Goal: Task Accomplishment & Management: Use online tool/utility

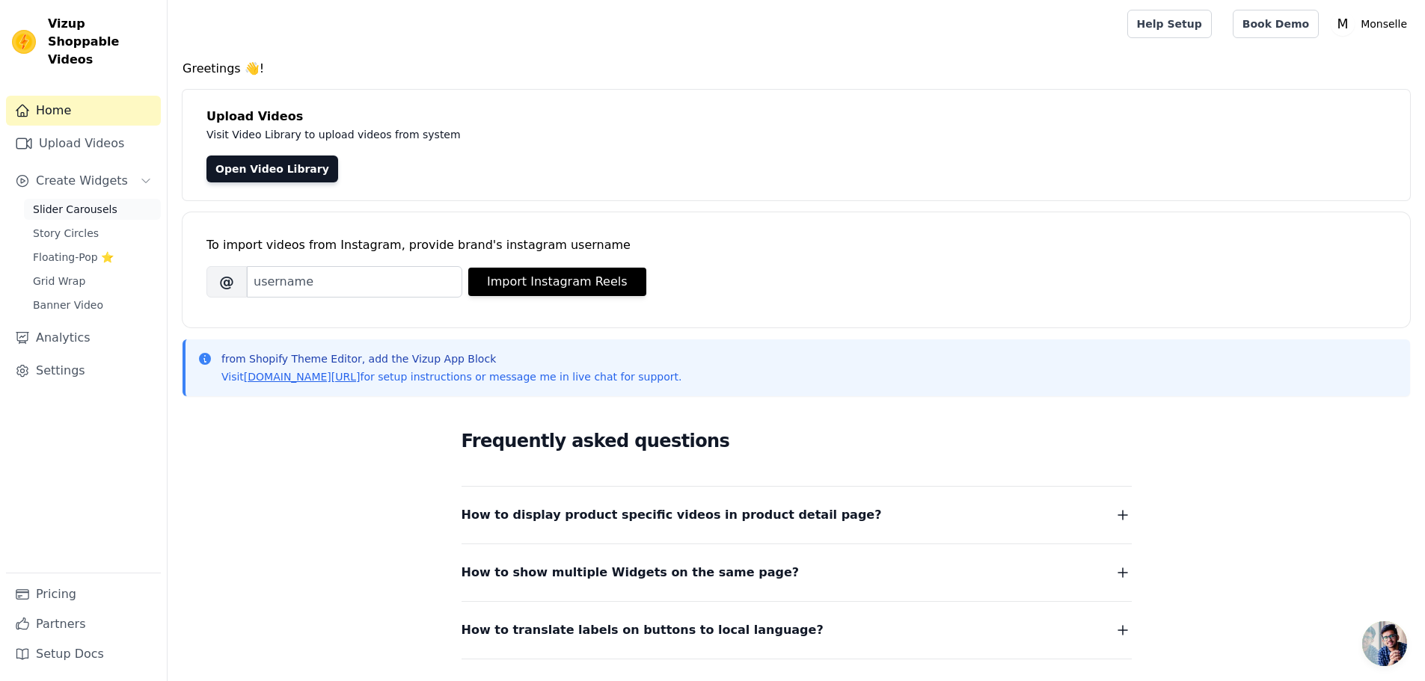
click at [101, 202] on span "Slider Carousels" at bounding box center [75, 209] width 85 height 15
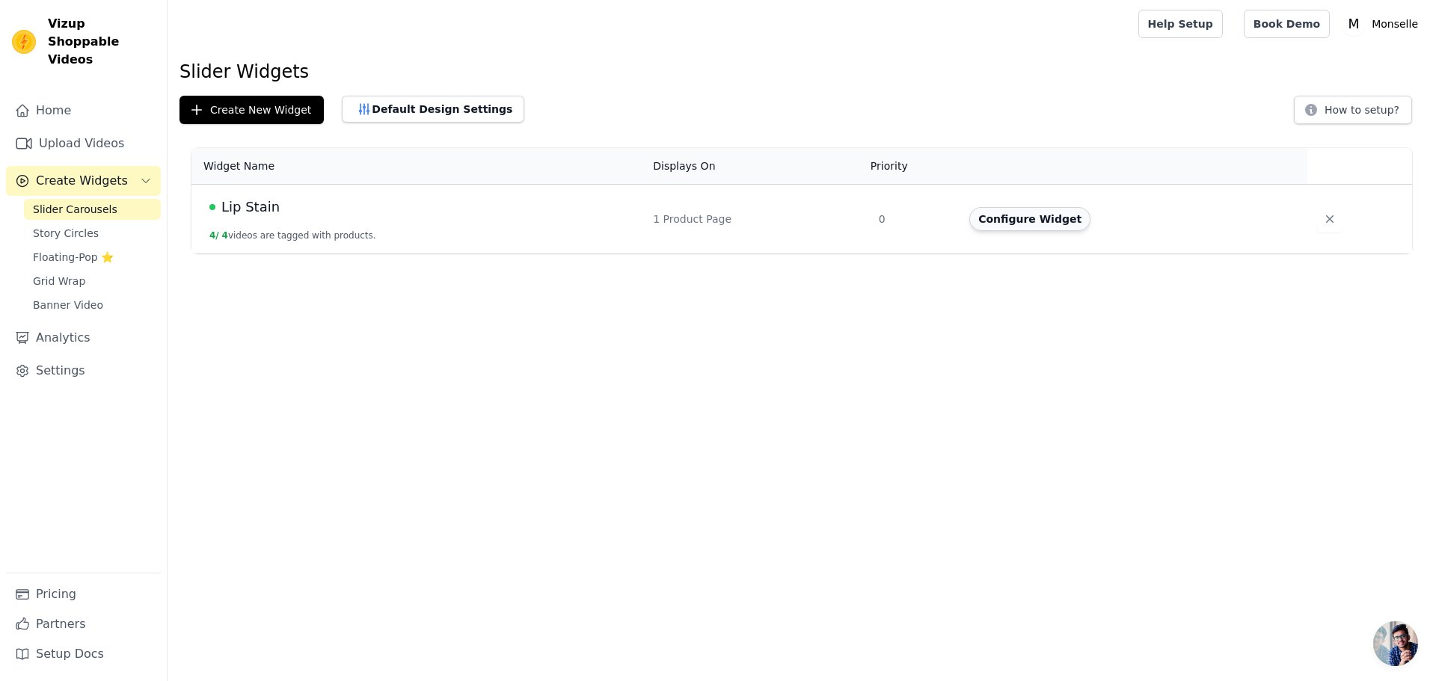
click at [1025, 225] on button "Configure Widget" at bounding box center [1029, 219] width 121 height 24
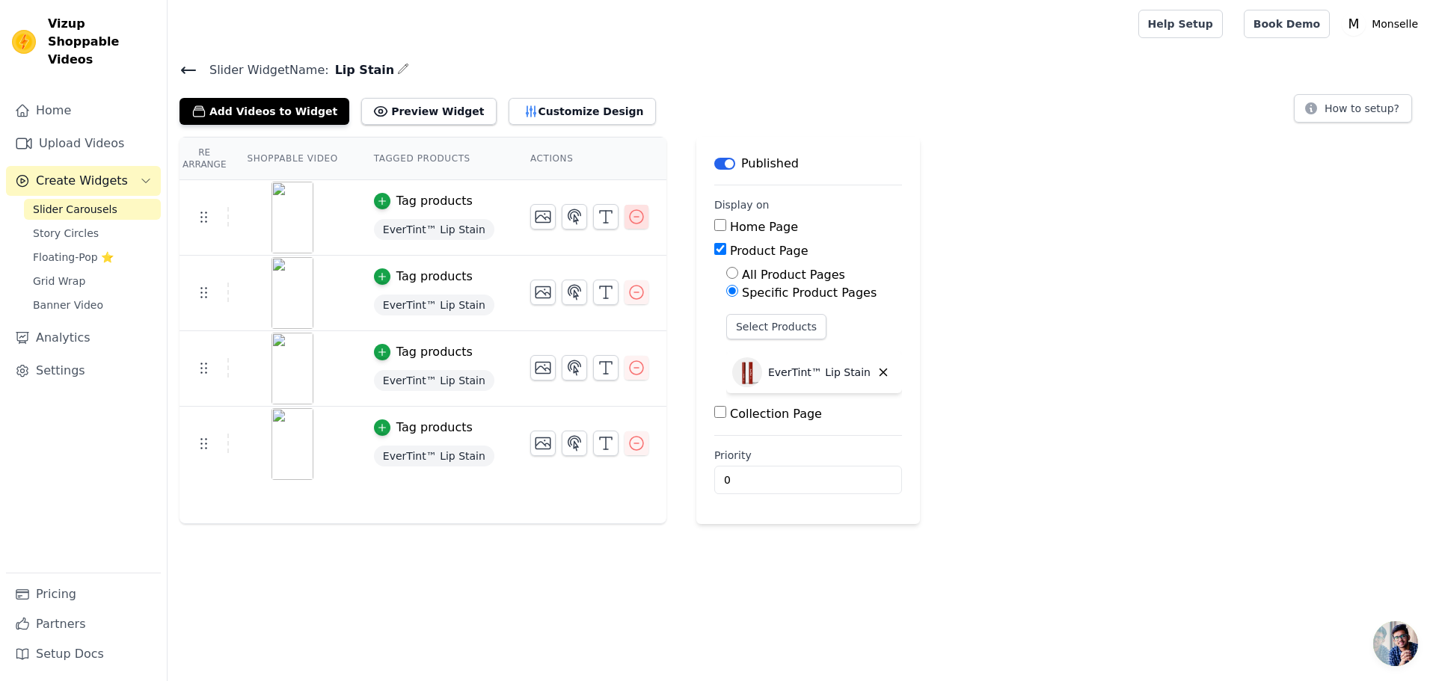
click at [628, 218] on icon "button" at bounding box center [637, 217] width 18 height 18
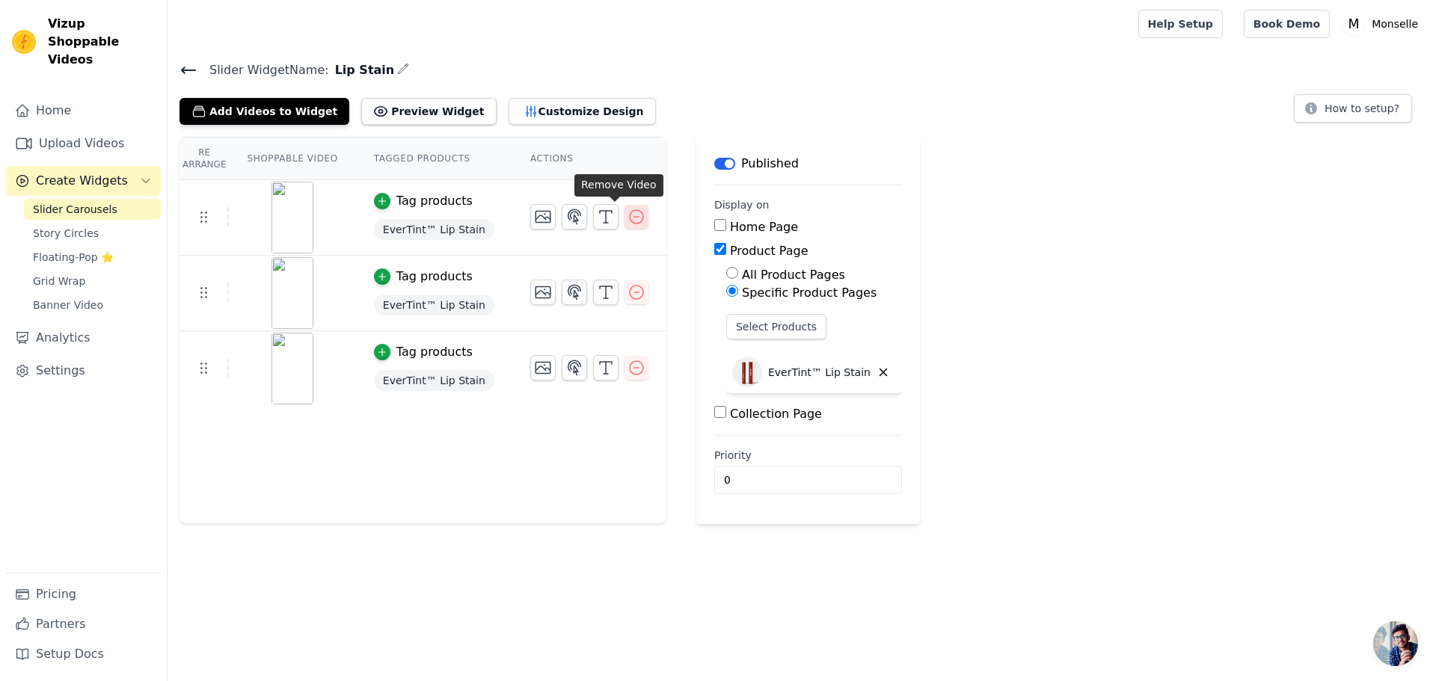
click at [628, 218] on icon "button" at bounding box center [637, 217] width 18 height 18
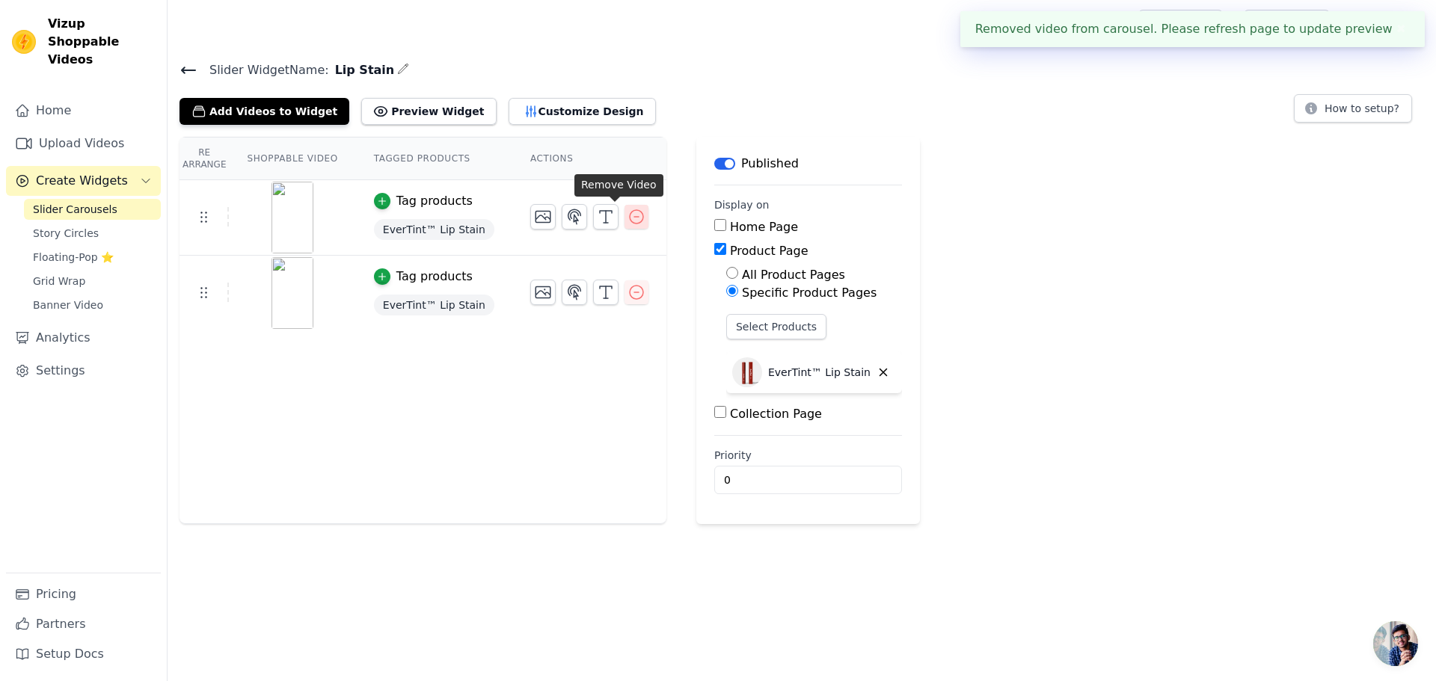
click at [628, 219] on icon "button" at bounding box center [637, 217] width 18 height 18
